Goal: Check status: Check status

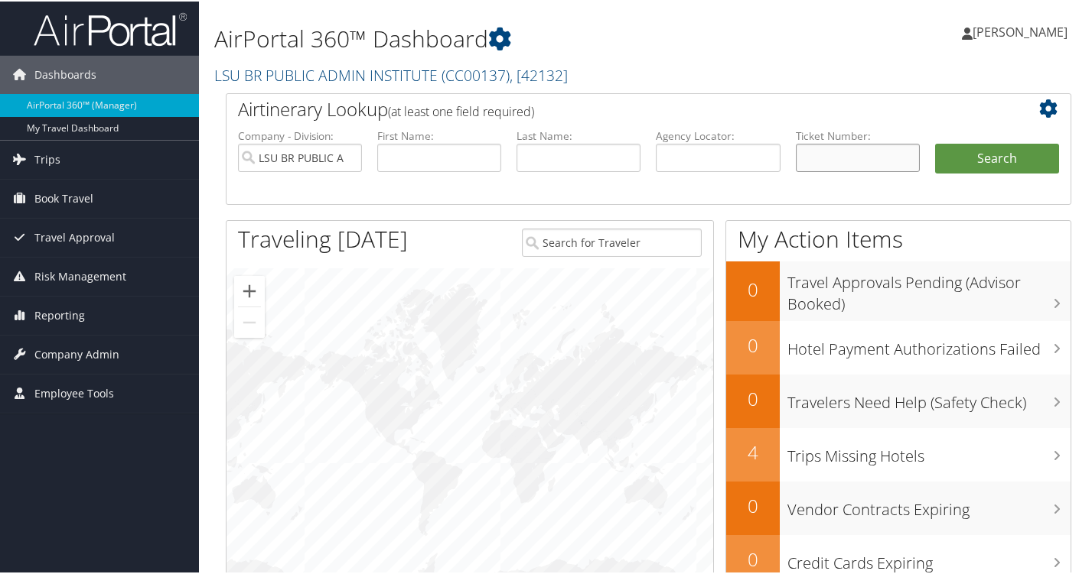
click at [881, 161] on input "text" at bounding box center [857, 156] width 124 height 28
click at [735, 164] on input "text" at bounding box center [718, 156] width 124 height 28
paste input "BBYWJT"
type input "BBYWJT"
click at [935, 142] on button "Search" at bounding box center [997, 157] width 124 height 31
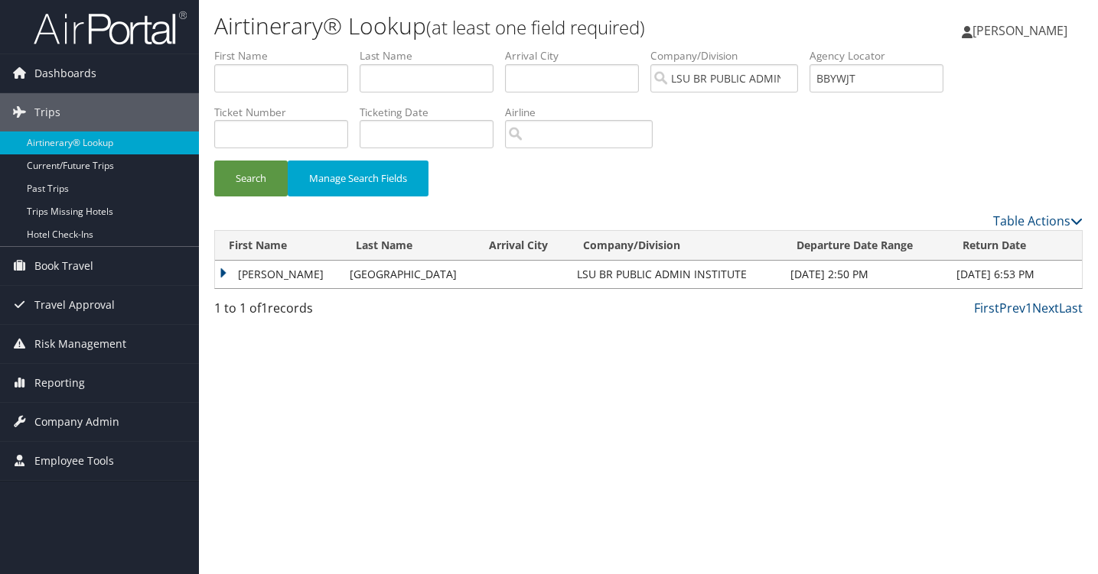
click at [220, 275] on td "ROY LESTER" at bounding box center [278, 275] width 127 height 28
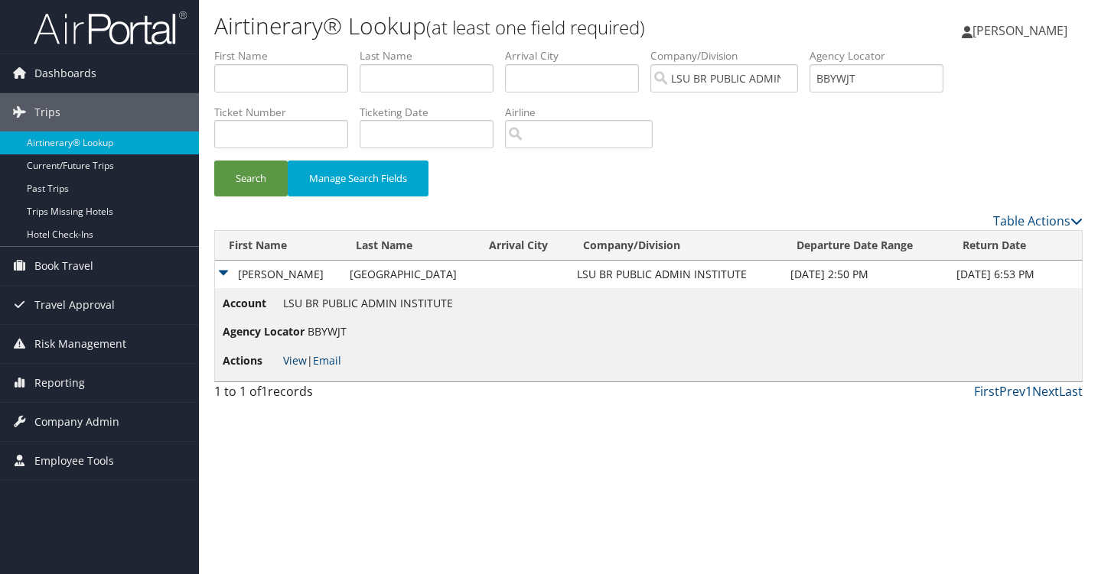
click at [290, 362] on link "View" at bounding box center [295, 360] width 24 height 15
click at [244, 83] on input "text" at bounding box center [281, 78] width 134 height 28
click at [374, 64] on input "text" at bounding box center [427, 78] width 134 height 28
type input "heidelberg"
click at [214, 161] on button "Search" at bounding box center [250, 179] width 73 height 36
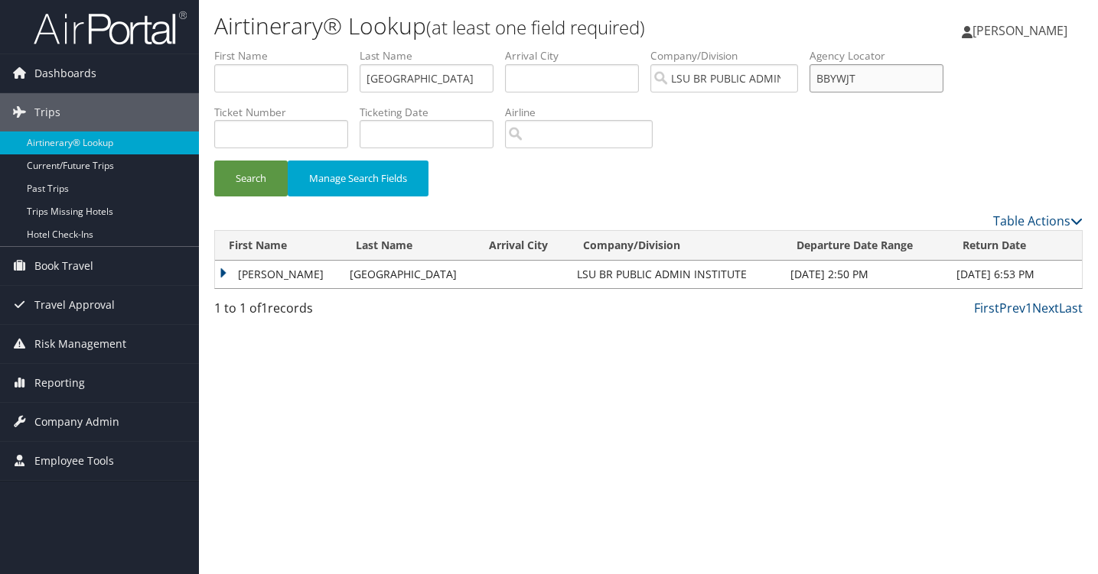
drag, startPoint x: 878, startPoint y: 86, endPoint x: 794, endPoint y: 90, distance: 84.2
click at [794, 48] on ul "First Name Last Name heidelberg Departure City Arrival City Company/Division LS…" at bounding box center [648, 48] width 868 height 0
click at [268, 179] on button "Search" at bounding box center [250, 179] width 73 height 36
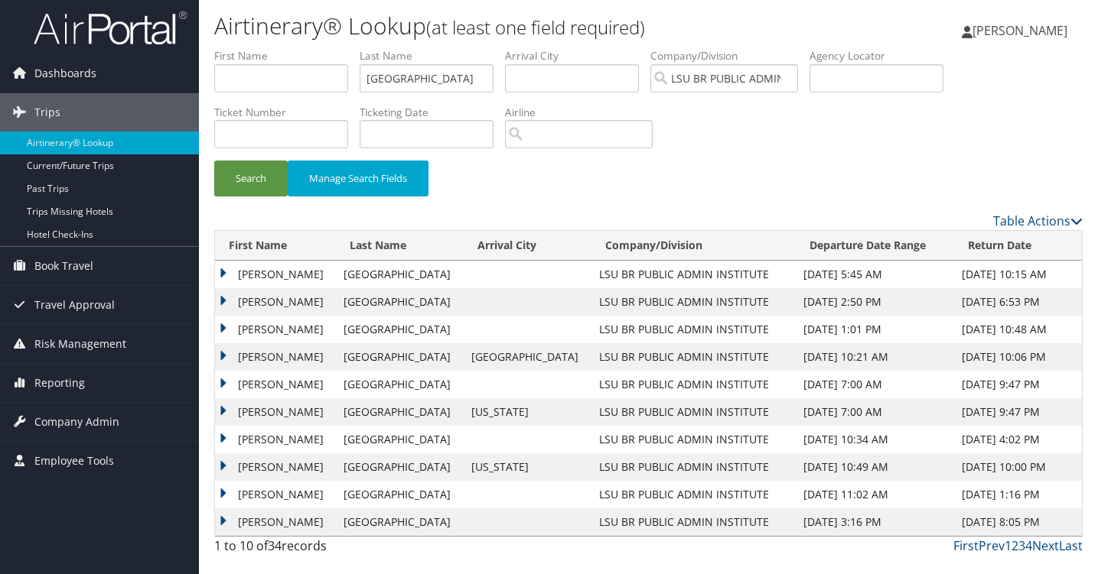
click at [449, 555] on div "First Prev 1 2 3 4 Next Last" at bounding box center [760, 546] width 646 height 18
click at [228, 329] on td "ROY LESTER" at bounding box center [275, 330] width 121 height 28
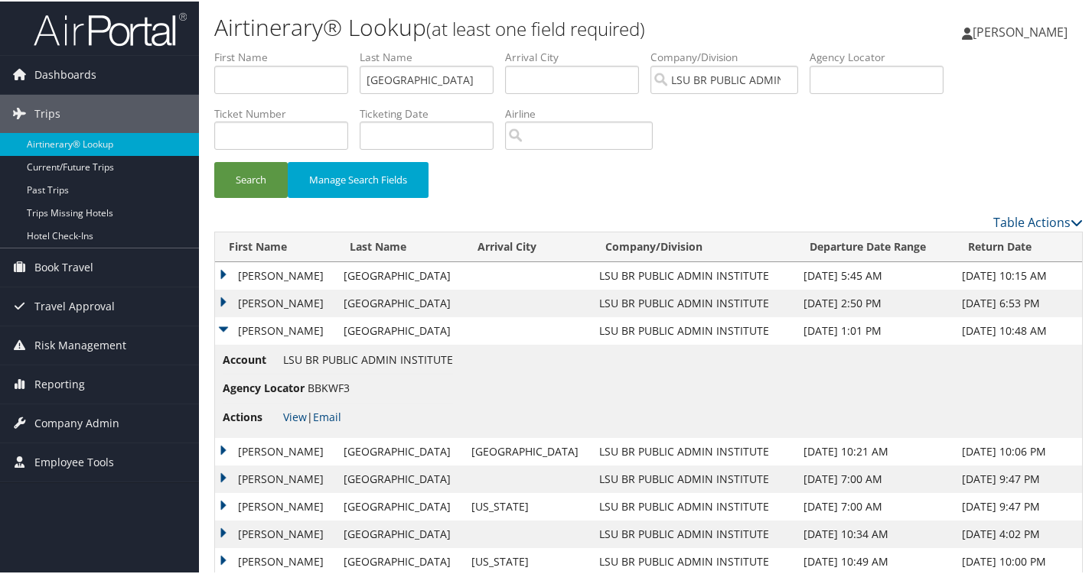
click at [225, 301] on td "ROY LESTER" at bounding box center [275, 302] width 121 height 28
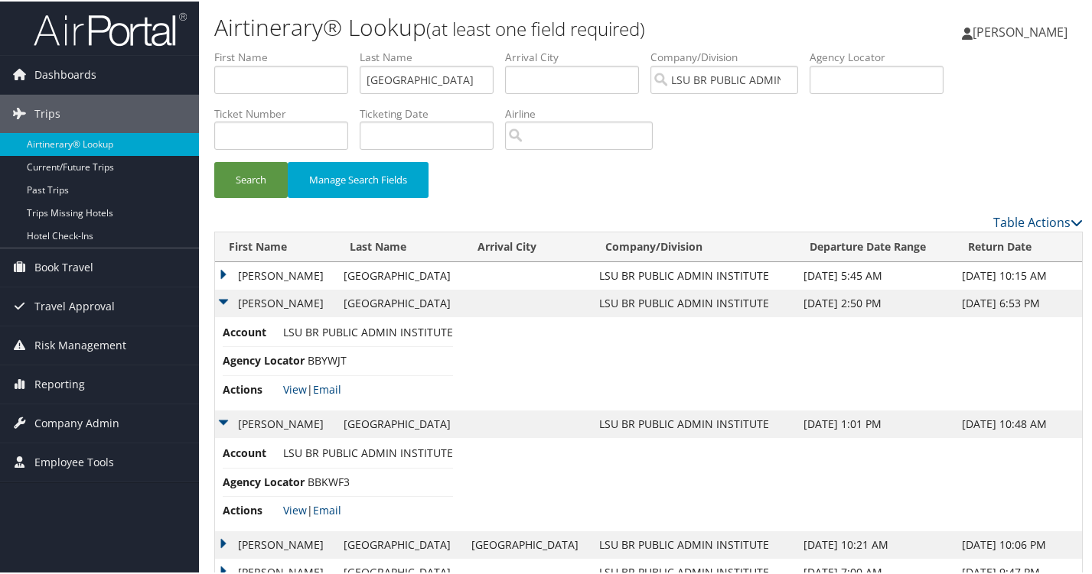
click at [229, 274] on td "ROY LESTER" at bounding box center [275, 275] width 121 height 28
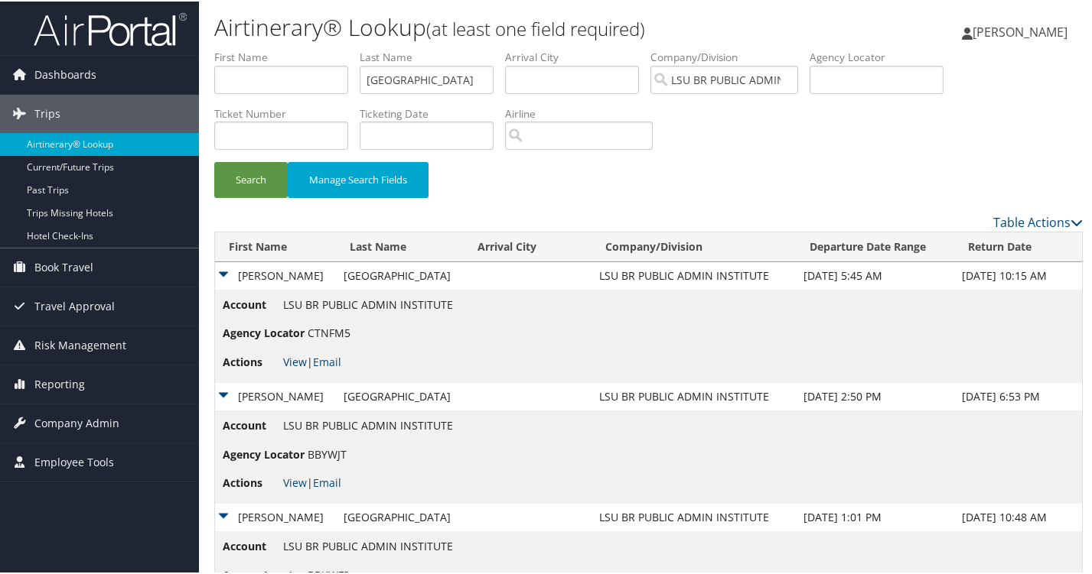
click at [283, 357] on link "View" at bounding box center [295, 360] width 24 height 15
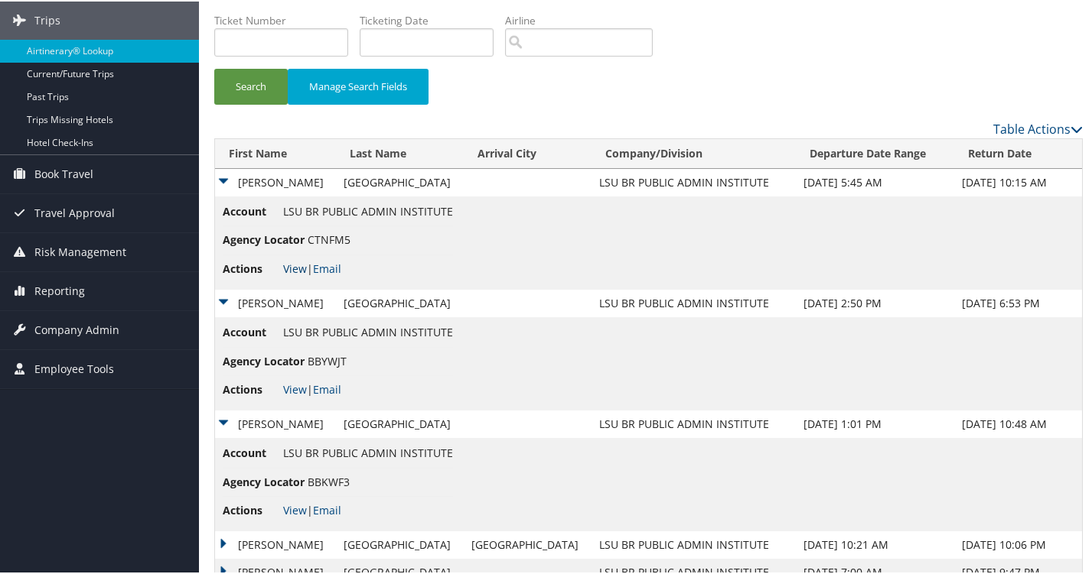
scroll to position [268, 0]
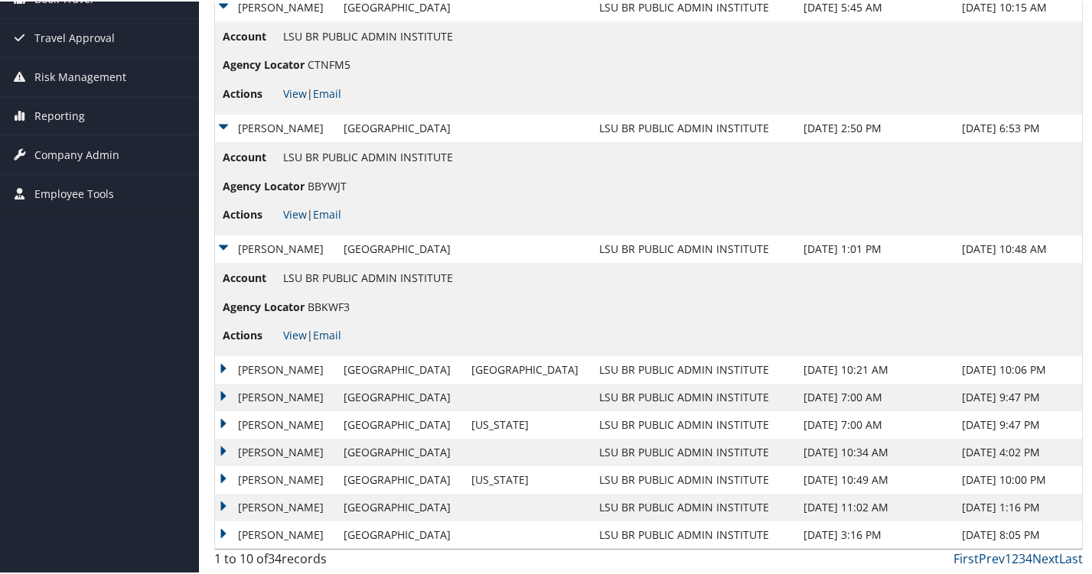
click at [221, 363] on td "ROY LESTER" at bounding box center [275, 369] width 121 height 28
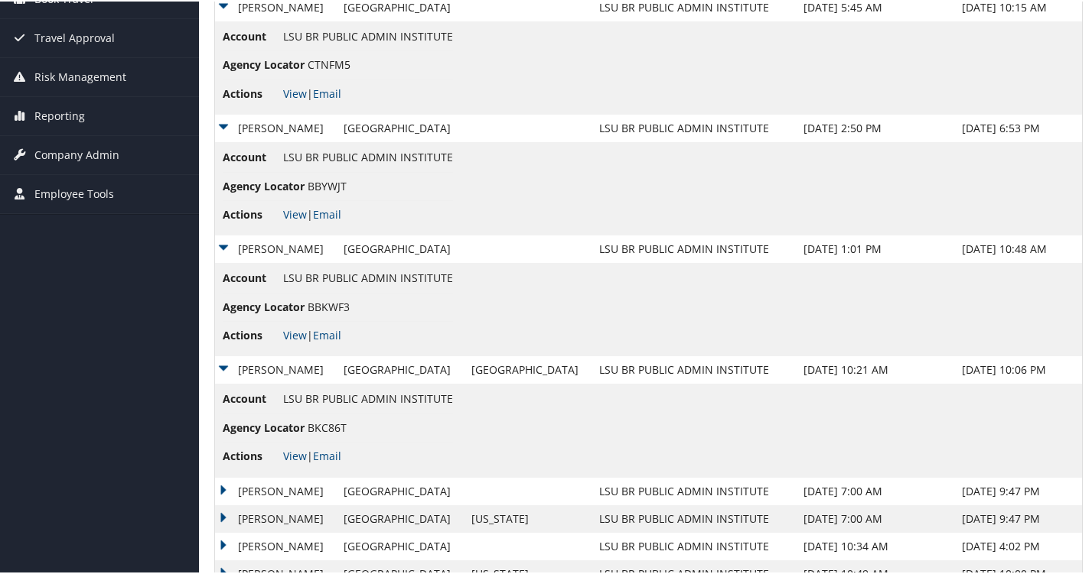
click at [298, 447] on li "Actions View | Email" at bounding box center [338, 455] width 230 height 28
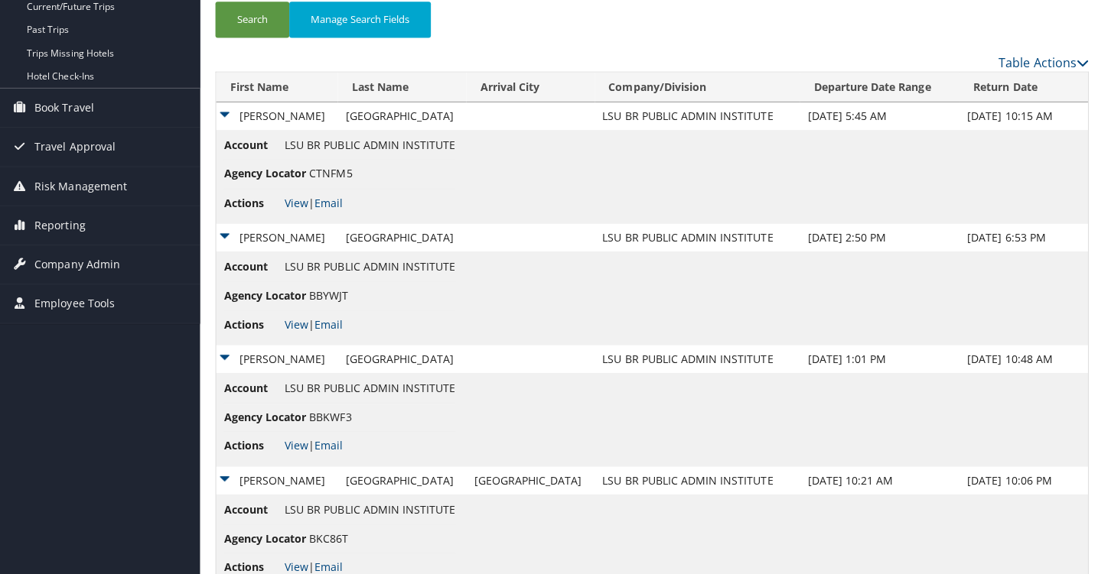
scroll to position [0, 0]
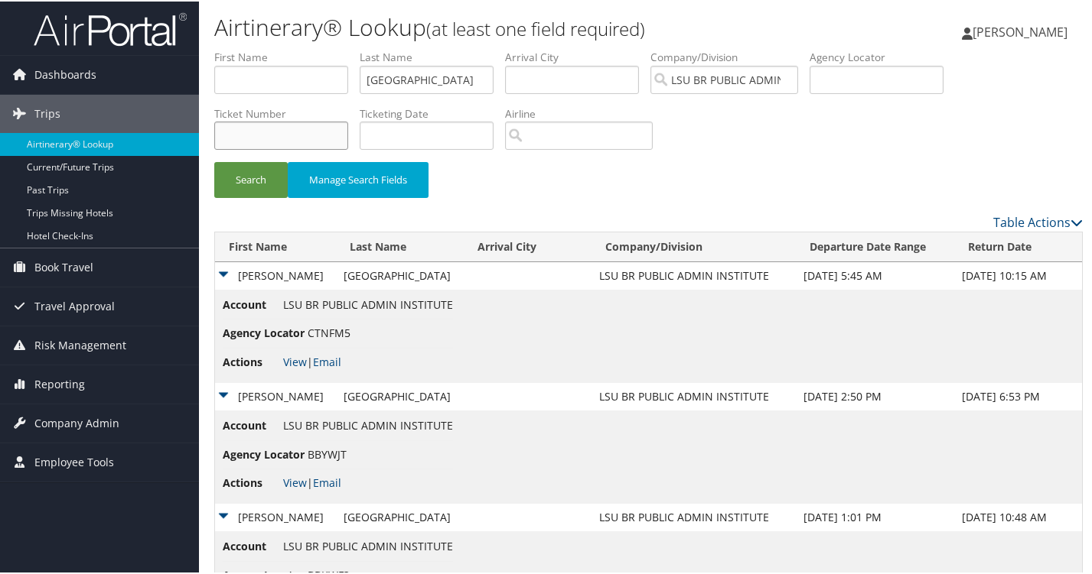
click at [324, 126] on input "text" at bounding box center [281, 134] width 134 height 28
paste input "0018998702815"
type input "0018998702815"
click at [214, 161] on button "Search" at bounding box center [250, 179] width 73 height 36
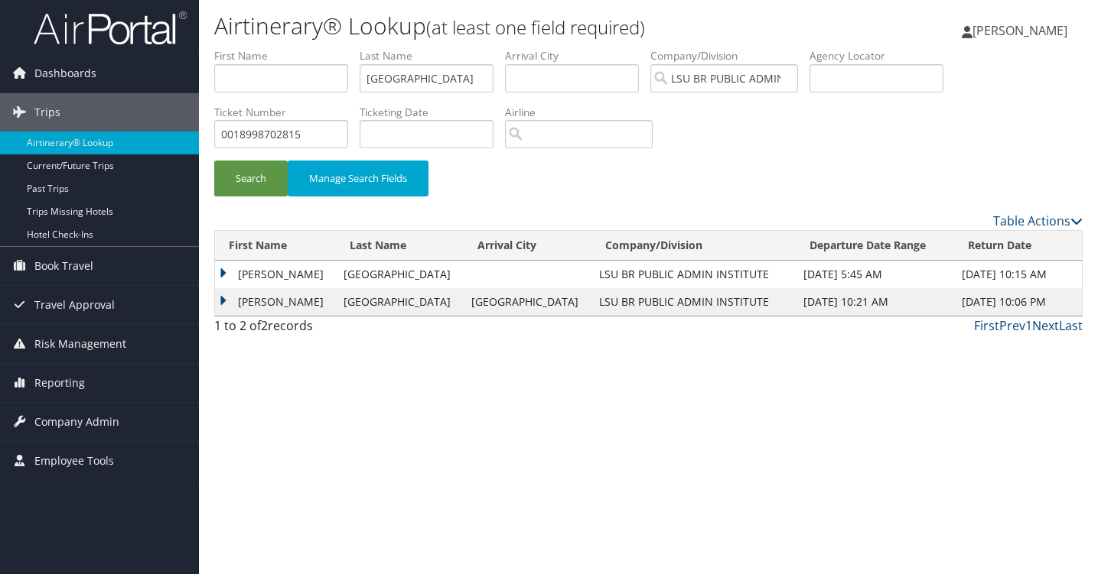
click at [225, 274] on td "ROY LESTER" at bounding box center [275, 275] width 121 height 28
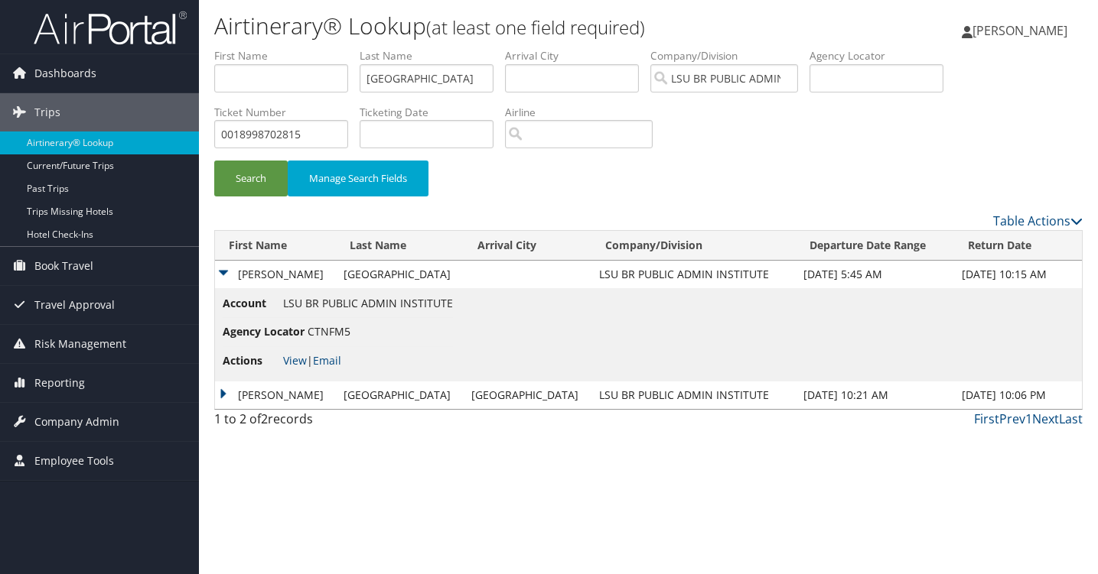
click at [232, 386] on td "ROY LESTER" at bounding box center [275, 396] width 121 height 28
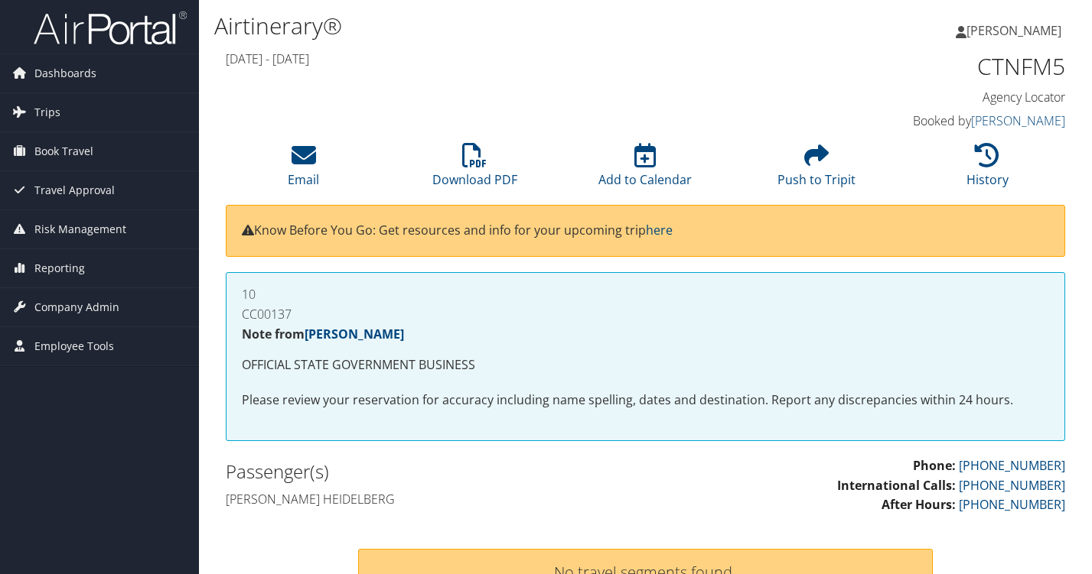
scroll to position [459, 0]
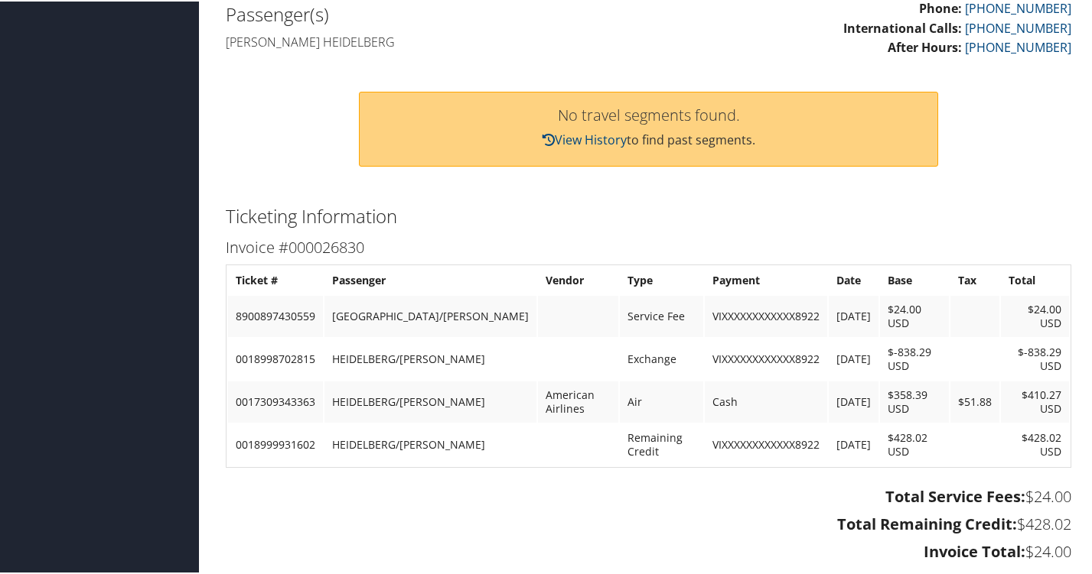
click at [292, 350] on td "0018998702815" at bounding box center [275, 357] width 95 height 41
click at [316, 350] on td "0018998702815" at bounding box center [275, 357] width 95 height 41
drag, startPoint x: 316, startPoint y: 350, endPoint x: 233, endPoint y: 344, distance: 82.8
click at [233, 344] on td "0018998702815" at bounding box center [275, 357] width 95 height 41
copy td "0018998702815"
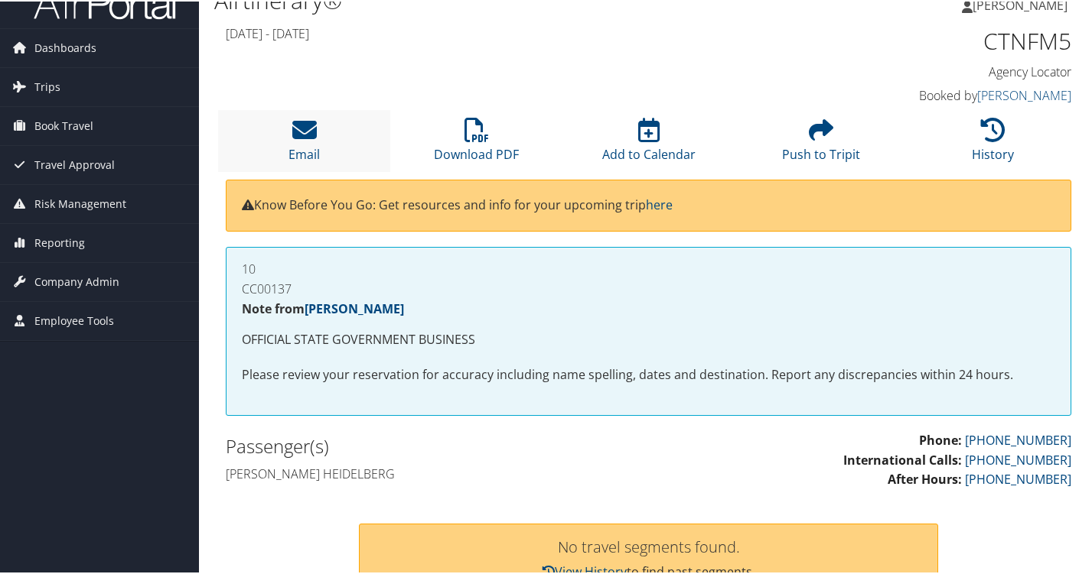
scroll to position [0, 0]
